Goal: Transaction & Acquisition: Purchase product/service

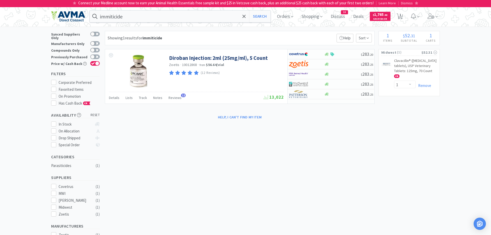
select select "1"
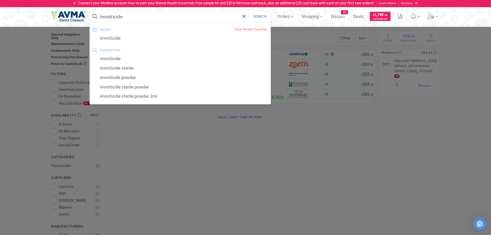
click at [129, 19] on input "immiticide" at bounding box center [180, 16] width 181 height 12
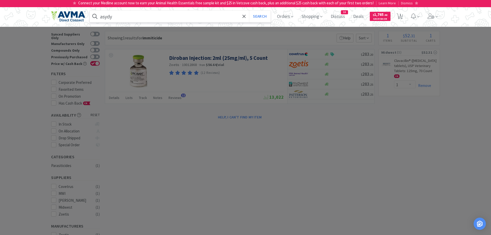
drag, startPoint x: 121, startPoint y: 17, endPoint x: 87, endPoint y: 18, distance: 34.3
click at [90, 18] on input "asydy" at bounding box center [180, 16] width 181 height 12
drag, startPoint x: 115, startPoint y: 16, endPoint x: 98, endPoint y: 17, distance: 17.2
click at [98, 17] on input "asidyl" at bounding box center [180, 16] width 181 height 12
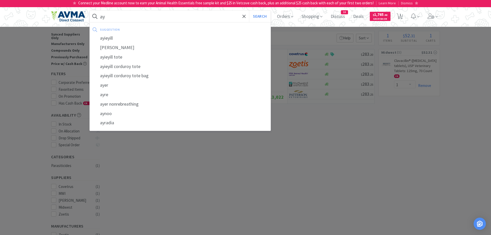
type input "a"
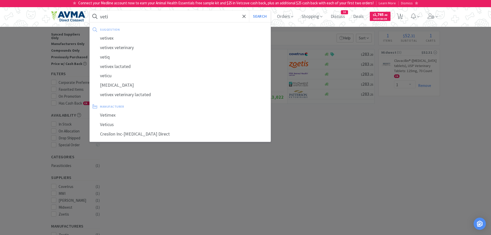
type input "vetiq"
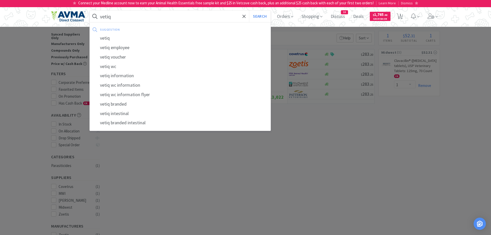
drag, startPoint x: 120, startPoint y: 17, endPoint x: 95, endPoint y: 23, distance: 25.9
click at [95, 22] on input "vetiq" at bounding box center [180, 16] width 181 height 12
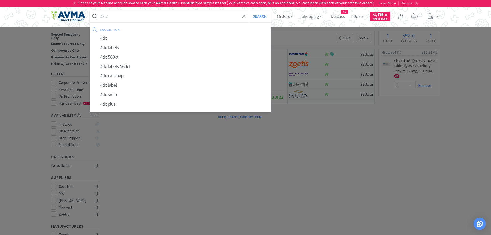
type input "4dx"
click at [249, 10] on button "Search" at bounding box center [259, 16] width 21 height 12
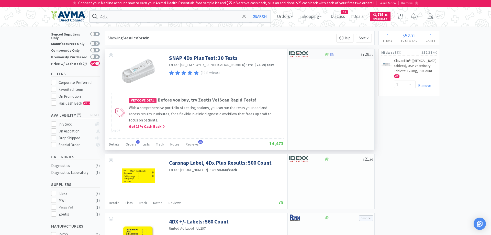
click at [312, 52] on div at bounding box center [303, 54] width 28 height 9
select select "1"
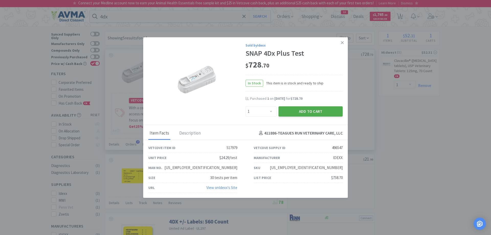
click at [306, 109] on button "Add to Cart" at bounding box center [310, 111] width 64 height 10
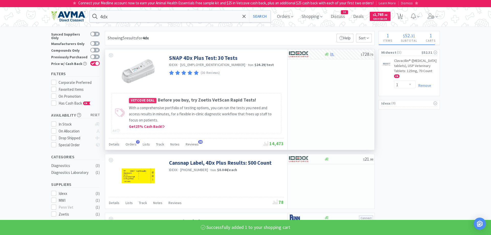
select select "1"
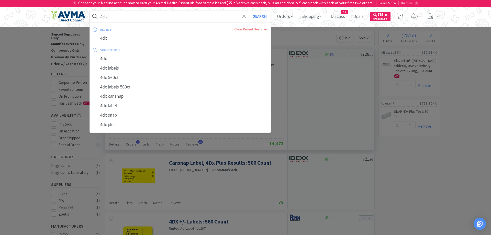
click at [115, 18] on input "4dx" at bounding box center [180, 16] width 181 height 12
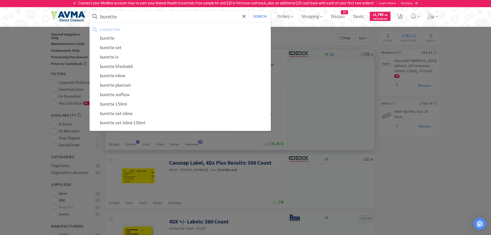
type input "burette"
click at [249, 10] on button "Search" at bounding box center [259, 16] width 21 height 12
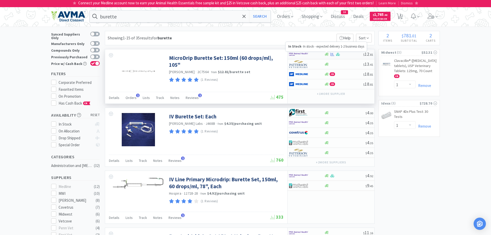
click at [328, 54] on icon at bounding box center [326, 54] width 4 height 4
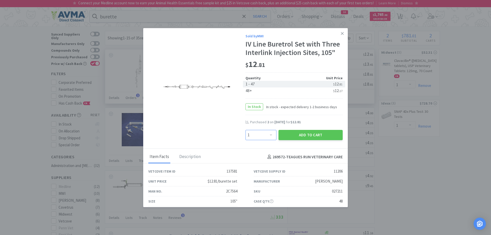
click at [245, 130] on select "Enter Quantity 1 2 3 4 5 6 7 8 9 10 11 12 13 14 15 16 17 18 19 20 Enter Quantity" at bounding box center [260, 135] width 31 height 10
select select "2"
click option "2" at bounding box center [0, 0] width 0 height 0
drag, startPoint x: 292, startPoint y: 136, endPoint x: 293, endPoint y: 132, distance: 3.7
click at [293, 132] on button "Add to Cart" at bounding box center [310, 135] width 64 height 10
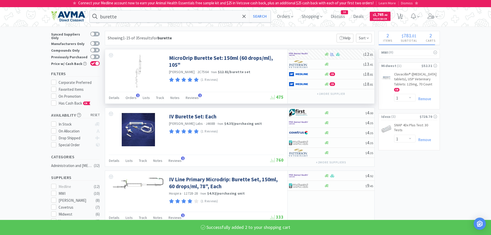
select select "2"
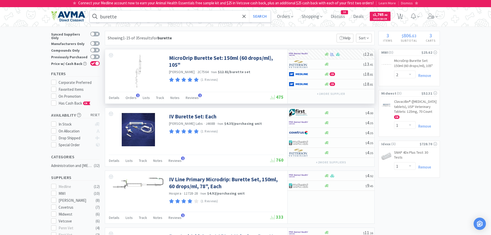
click at [127, 16] on input "burette" at bounding box center [180, 16] width 181 height 12
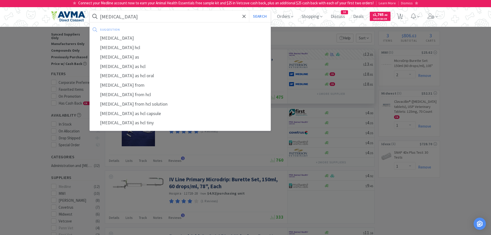
type input "[MEDICAL_DATA]"
click at [249, 10] on button "Search" at bounding box center [259, 16] width 21 height 12
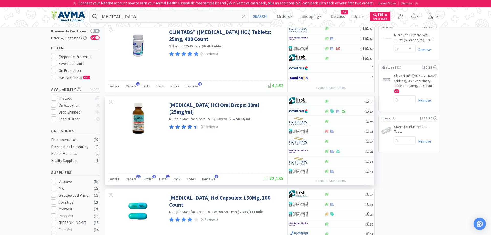
scroll to position [26, 0]
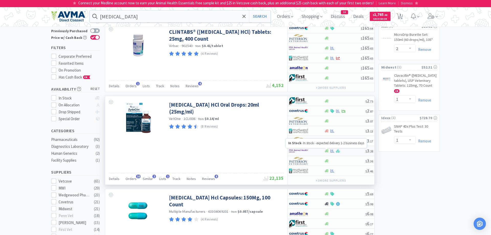
click at [328, 151] on icon at bounding box center [326, 151] width 4 height 4
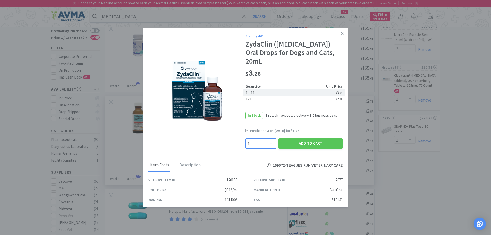
click at [245, 138] on select "Enter Quantity 1 2 3 4 5 6 7 8 9 10 11 12 13 14 15 16 17 18 19 20 Enter Quantity" at bounding box center [260, 143] width 31 height 10
select select "4"
click option "4" at bounding box center [0, 0] width 0 height 0
drag, startPoint x: 289, startPoint y: 133, endPoint x: 287, endPoint y: 119, distance: 13.9
click at [287, 119] on div "Sold by MWI ZydaClin ([MEDICAL_DATA]) Oral Drops for Dogs and Cats, 20mL $ 3 . …" at bounding box center [293, 90] width 97 height 115
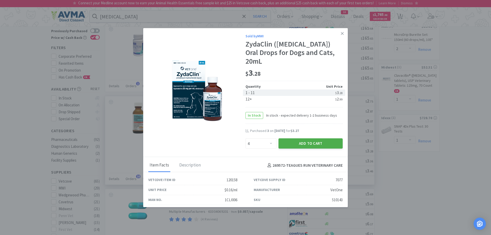
click at [317, 138] on button "Add to Cart" at bounding box center [310, 143] width 64 height 10
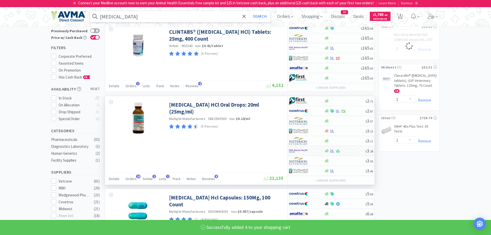
select select "4"
select select "2"
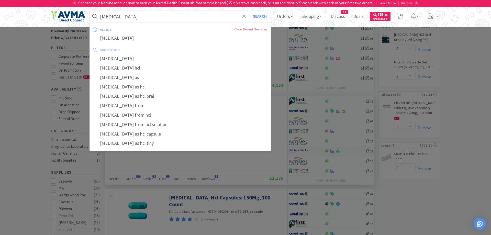
click at [131, 16] on input "[MEDICAL_DATA]" at bounding box center [180, 16] width 181 height 12
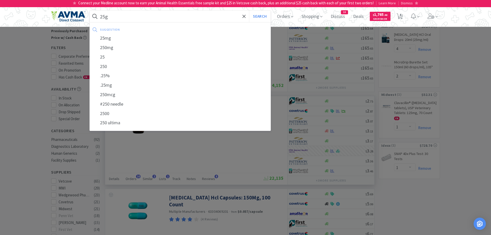
type input "25g"
click at [249, 10] on button "Search" at bounding box center [259, 16] width 21 height 12
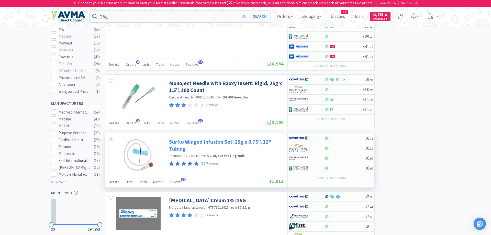
scroll to position [235, 0]
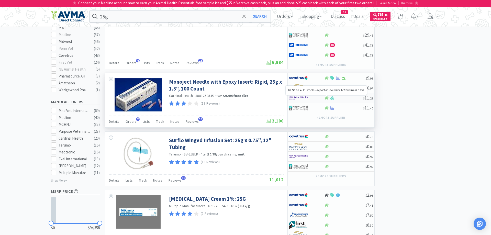
click at [328, 99] on icon at bounding box center [326, 97] width 4 height 3
select select "1"
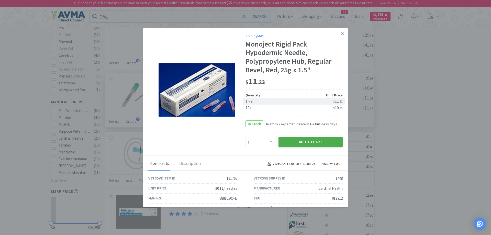
click at [310, 142] on button "Add to Cart" at bounding box center [310, 142] width 64 height 10
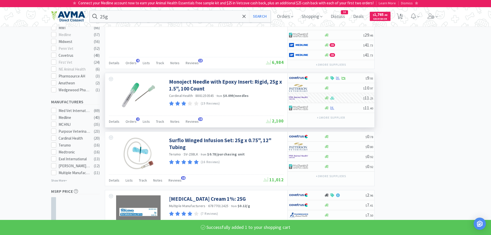
select select "1"
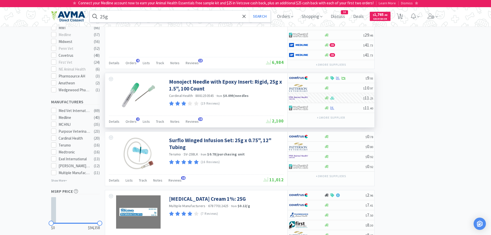
click at [111, 18] on input "25g" at bounding box center [180, 16] width 181 height 12
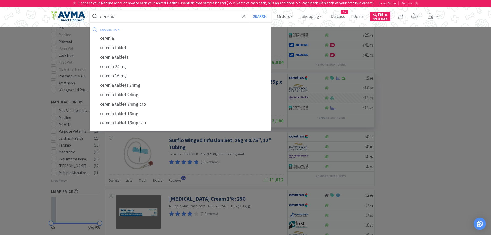
type input "cerenia"
click at [249, 10] on button "Search" at bounding box center [259, 16] width 21 height 12
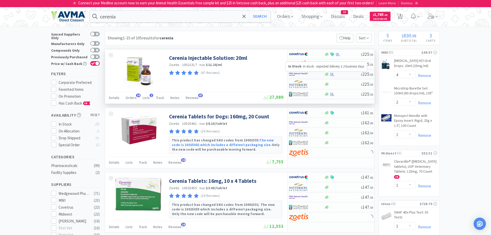
click at [327, 73] on icon at bounding box center [326, 74] width 4 height 3
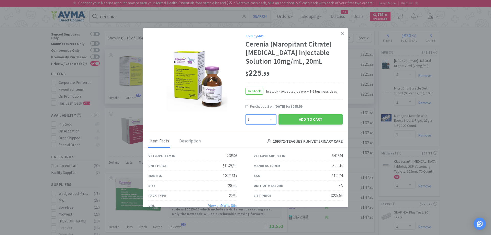
click at [245, 114] on select "Enter Quantity 1 2 3 4 5 6 7 8 9 10 11 12 13 14 15 16 17 18 19 20 Enter Quantity" at bounding box center [260, 119] width 31 height 10
select select "2"
click option "2" at bounding box center [0, 0] width 0 height 0
click at [305, 120] on button "Add to Cart" at bounding box center [310, 119] width 64 height 10
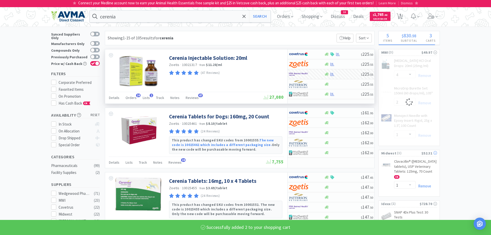
select select "2"
select select "4"
select select "2"
select select "1"
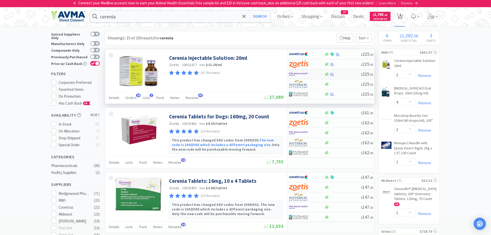
click at [400, 16] on span "6" at bounding box center [400, 15] width 2 height 20
select select "1"
select select "2"
select select "4"
select select "2"
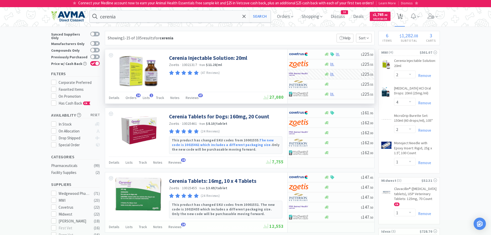
select select "1"
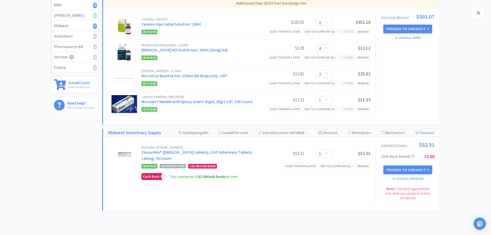
scroll to position [174, 0]
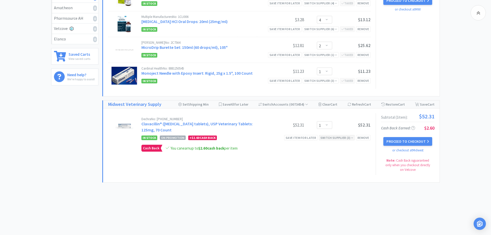
click at [340, 140] on div "Switch Supplier ( 3 )" at bounding box center [336, 137] width 33 height 5
click at [284, 167] on img at bounding box center [279, 166] width 19 height 8
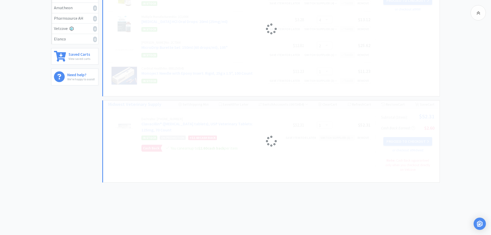
scroll to position [88, 0]
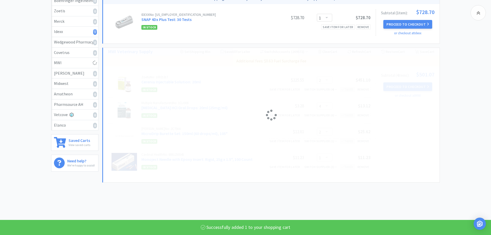
select select "1"
select select "4"
select select "2"
select select "1"
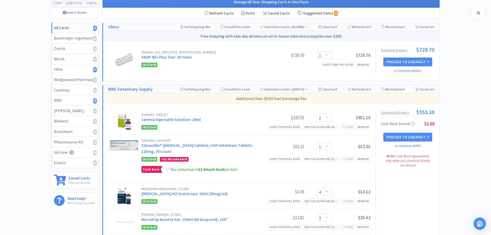
scroll to position [0, 0]
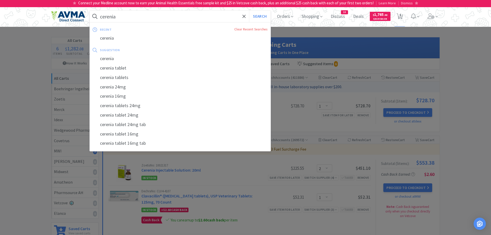
click at [138, 16] on input "cerenia" at bounding box center [180, 16] width 181 height 12
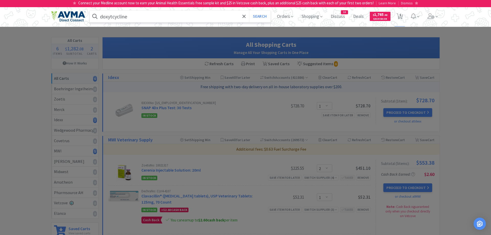
click at [113, 19] on input "doxytcycline" at bounding box center [180, 16] width 181 height 12
click at [112, 19] on input "doxytcycline" at bounding box center [180, 16] width 181 height 12
type input "[MEDICAL_DATA]"
click at [249, 10] on button "Search" at bounding box center [259, 16] width 21 height 12
select select "2"
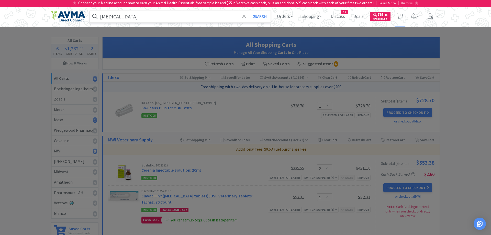
select select "1"
select select "4"
select select "2"
select select "1"
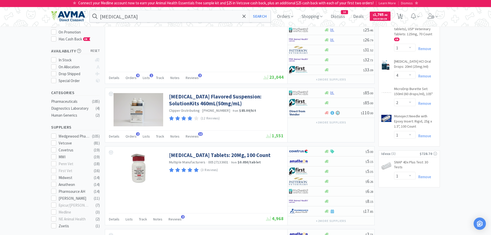
scroll to position [26, 0]
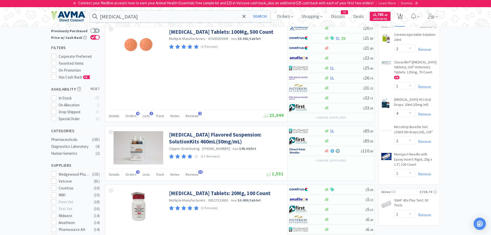
click at [400, 17] on span "6" at bounding box center [400, 15] width 2 height 20
select select "1"
select select "2"
select select "1"
select select "4"
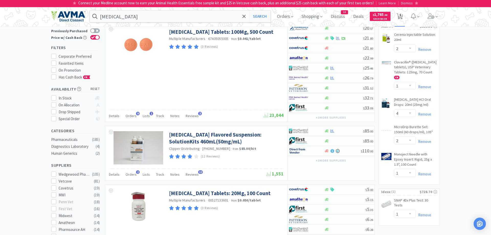
select select "2"
select select "1"
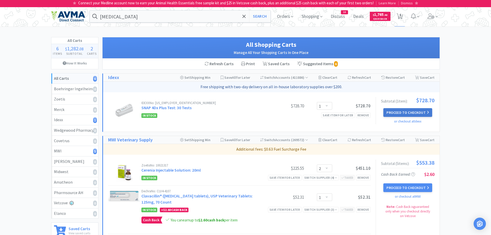
click at [418, 112] on button "Proceed to Checkout" at bounding box center [407, 112] width 49 height 9
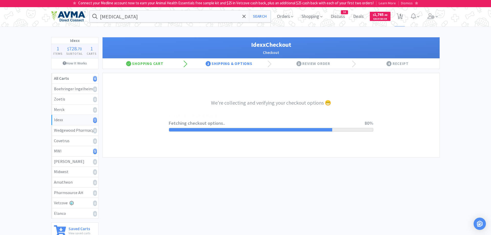
select select "904"
select select "003"
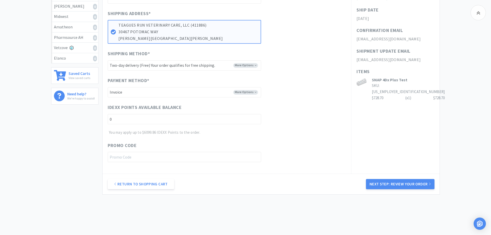
scroll to position [156, 0]
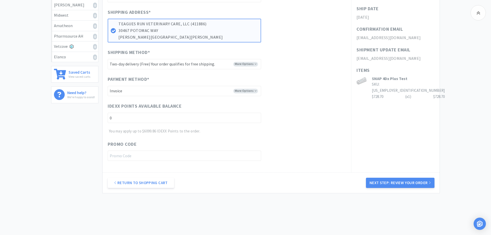
click at [416, 182] on button "Next Step: Review Your Order" at bounding box center [400, 183] width 68 height 10
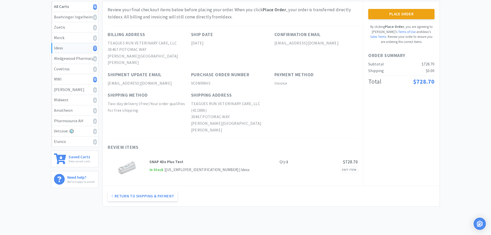
scroll to position [0, 0]
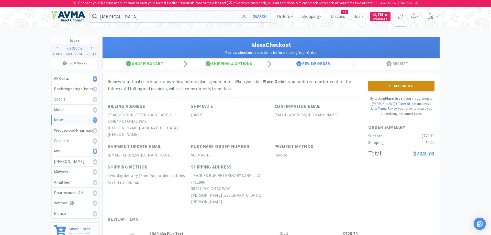
click at [405, 82] on button "Place Order" at bounding box center [401, 86] width 66 height 10
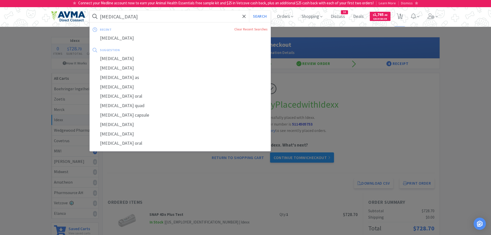
click at [135, 17] on input "[MEDICAL_DATA]" at bounding box center [180, 16] width 181 height 12
click at [455, 51] on div at bounding box center [245, 117] width 491 height 235
